Goal: Information Seeking & Learning: Learn about a topic

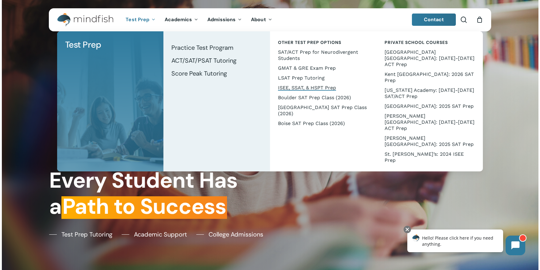
click at [308, 84] on link "ISEE, SSAT, & HSPT Prep" at bounding box center [323, 88] width 94 height 10
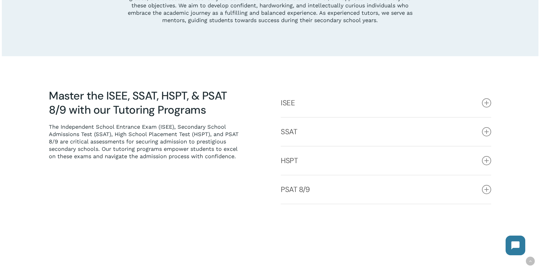
scroll to position [275, 0]
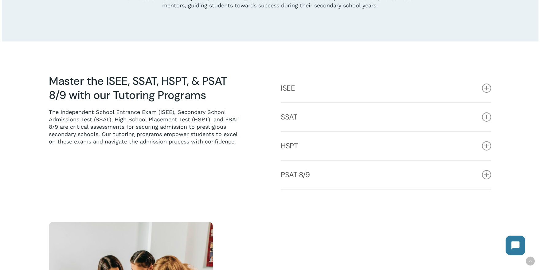
drag, startPoint x: 487, startPoint y: 91, endPoint x: 201, endPoint y: 141, distance: 290.3
click at [487, 91] on icon at bounding box center [486, 88] width 9 height 9
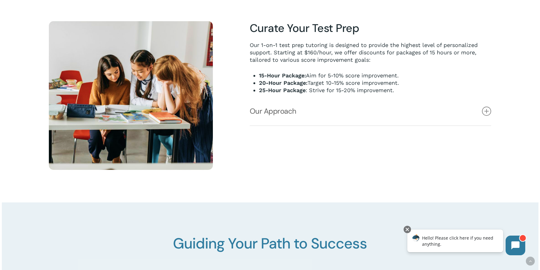
scroll to position [522, 0]
click at [484, 114] on icon at bounding box center [486, 111] width 9 height 9
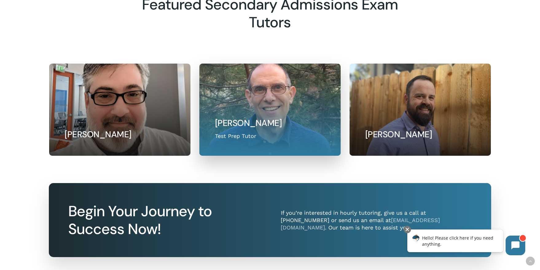
scroll to position [1313, 0]
